Goal: Information Seeking & Learning: Learn about a topic

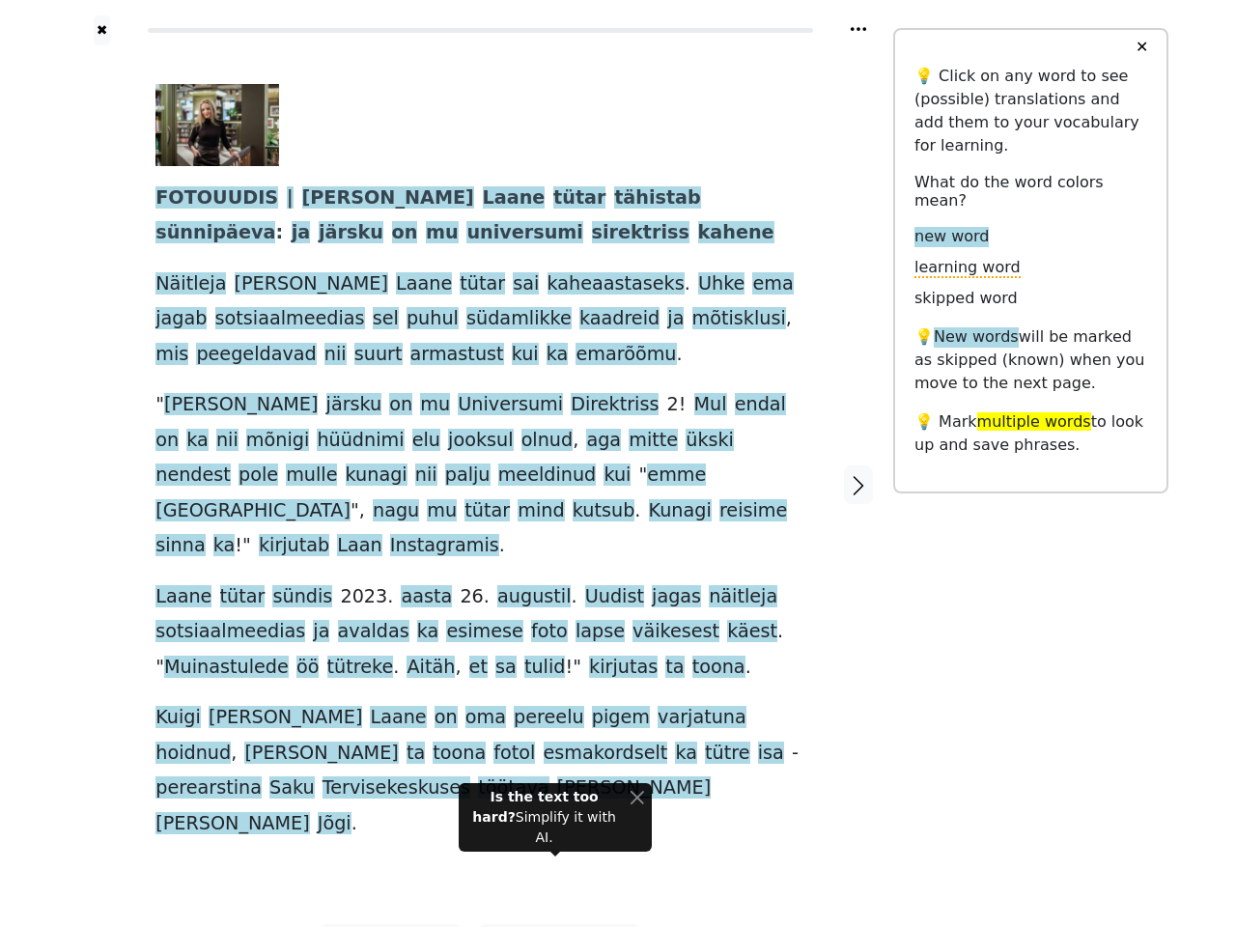
click at [564, 499] on span "mind" at bounding box center [541, 511] width 46 height 24
click at [859, 29] on icon at bounding box center [858, 29] width 15 height 4
click at [101, 451] on div at bounding box center [102, 484] width 69 height 879
click at [678, 451] on span at bounding box center [682, 441] width 8 height 24
click at [208, 199] on span "FOTOUUDIS" at bounding box center [217, 198] width 123 height 24
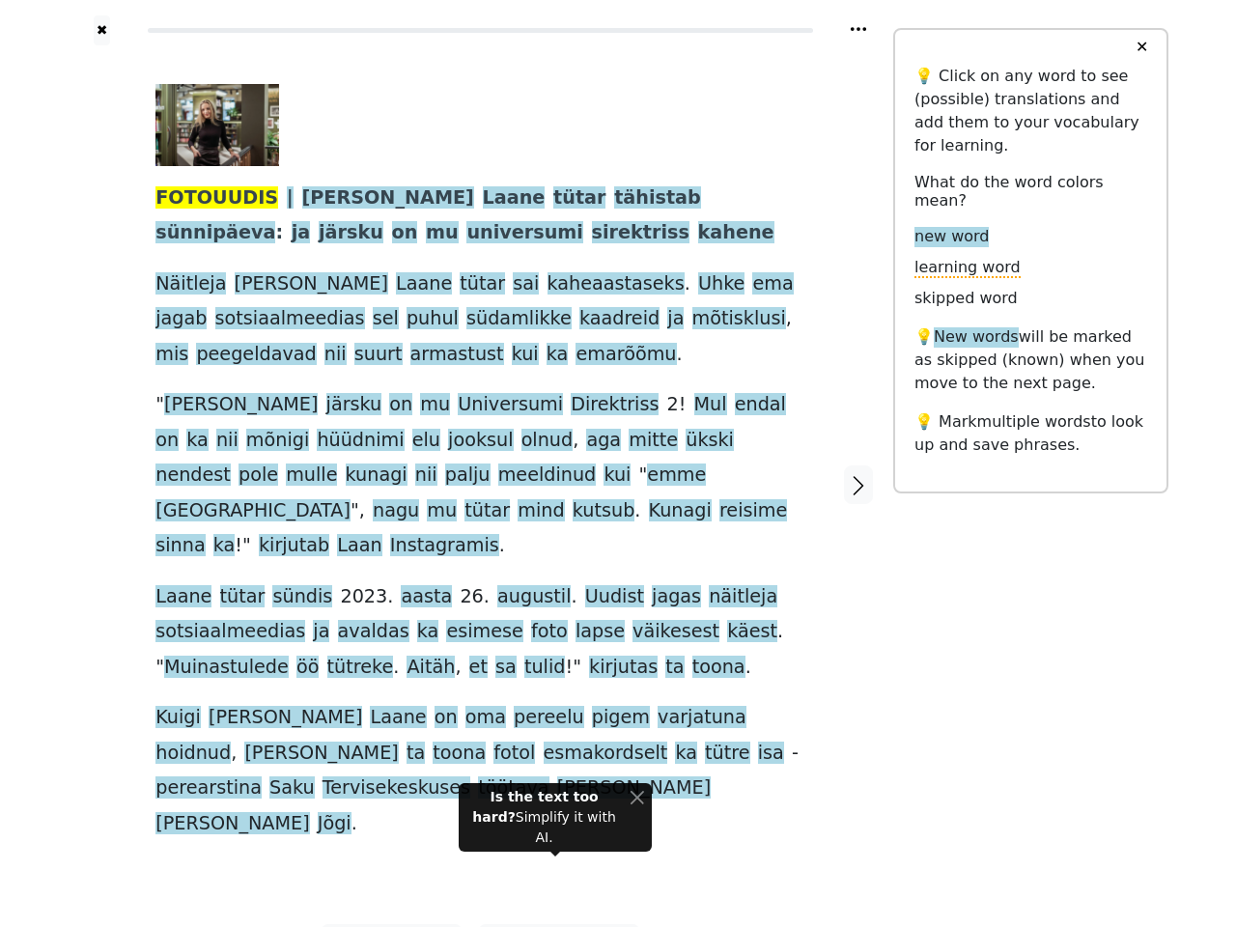
click at [306, 199] on span "[PERSON_NAME]" at bounding box center [388, 198] width 172 height 24
click at [483, 199] on span "Laane" at bounding box center [514, 198] width 63 height 24
click at [553, 199] on span "tütar" at bounding box center [579, 198] width 52 height 24
click at [614, 199] on span "tähistab" at bounding box center [657, 198] width 87 height 24
click at [275, 221] on span "sünnipäeva" at bounding box center [216, 233] width 120 height 24
